Goal: Task Accomplishment & Management: Use online tool/utility

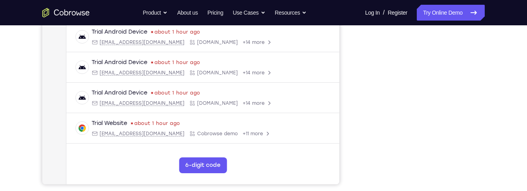
scroll to position [184, 0]
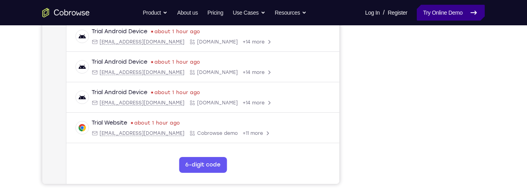
click at [431, 13] on link "Try Online Demo" at bounding box center [451, 13] width 68 height 16
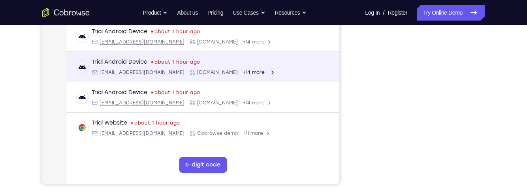
scroll to position [0, 0]
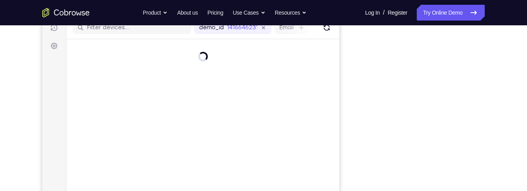
scroll to position [152, 0]
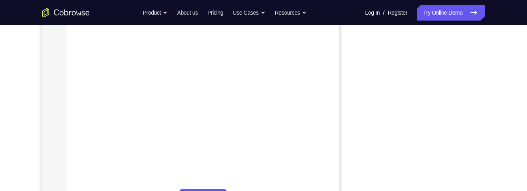
click at [510, 106] on div "Your Support Agent Your Customer Web iOS Android Next Steps We’d be happy to gi…" at bounding box center [264, 134] width 506 height 521
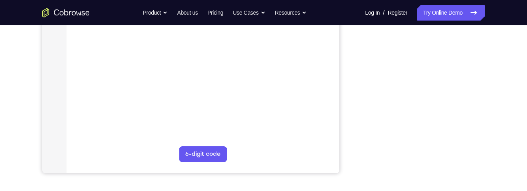
scroll to position [142, 0]
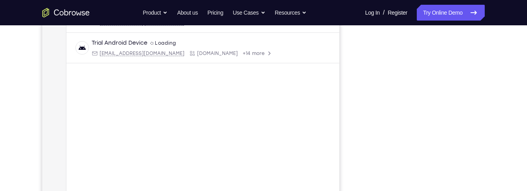
click at [496, 145] on div "Your Support Agent Your Customer Web iOS Android Next Steps We’d be happy to gi…" at bounding box center [264, 143] width 506 height 521
click at [497, 133] on div "Your Support Agent Your Customer Web iOS Android Next Steps We’d be happy to gi…" at bounding box center [264, 143] width 506 height 521
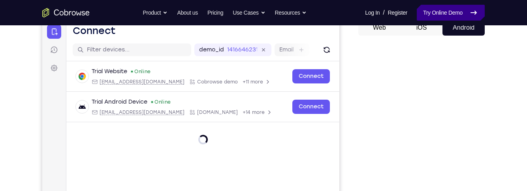
click at [439, 13] on link "Try Online Demo" at bounding box center [451, 13] width 68 height 16
